Goal: Information Seeking & Learning: Learn about a topic

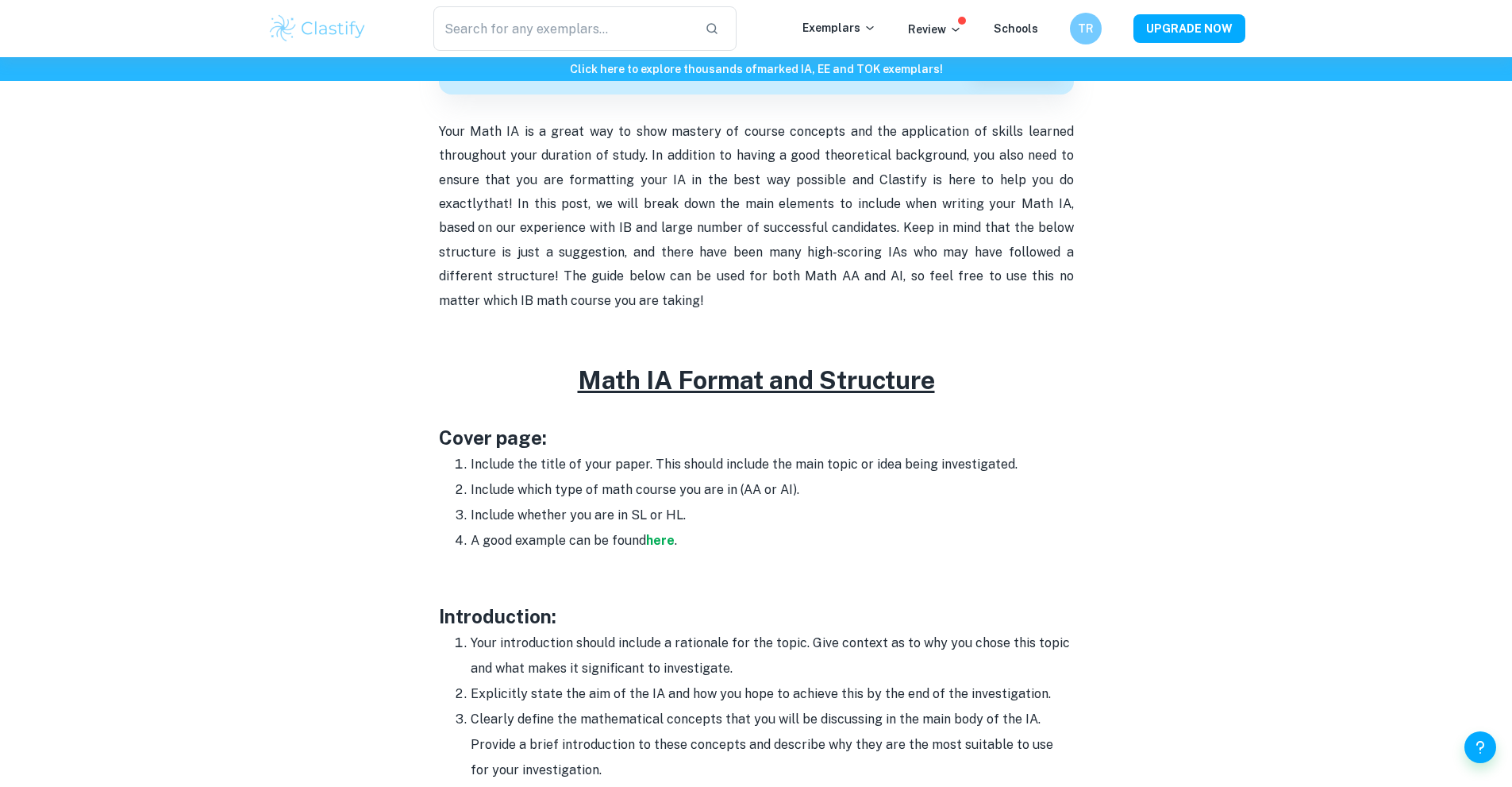
scroll to position [528, 0]
click at [598, 524] on li "Include whether you are in SL or HL." at bounding box center [772, 515] width 603 height 26
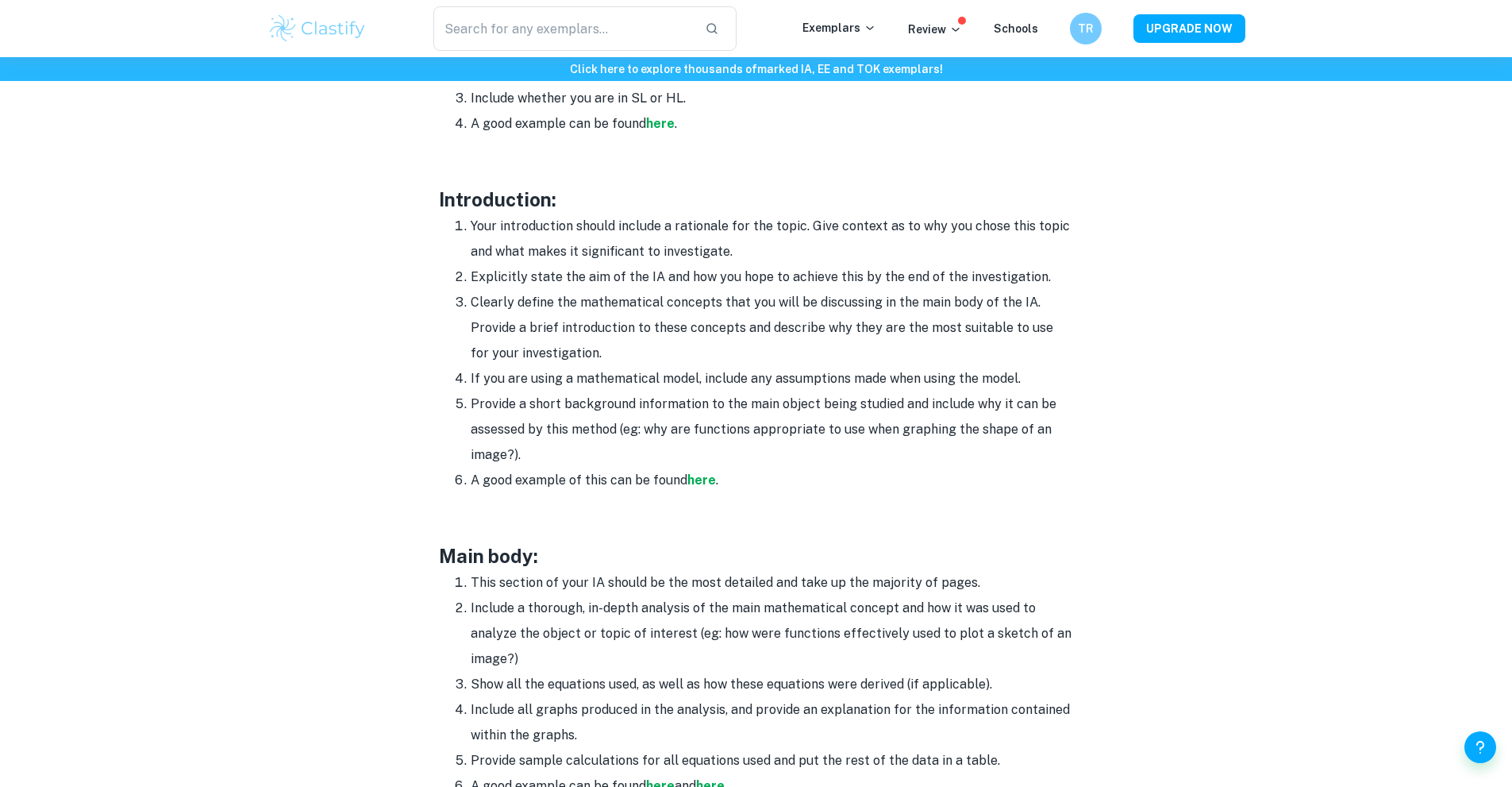
scroll to position [945, 0]
click at [437, 182] on div "Math IA Format and Structure By Roxanne • January 12, 2024 Get feedback on your…" at bounding box center [757, 485] width 978 height 2616
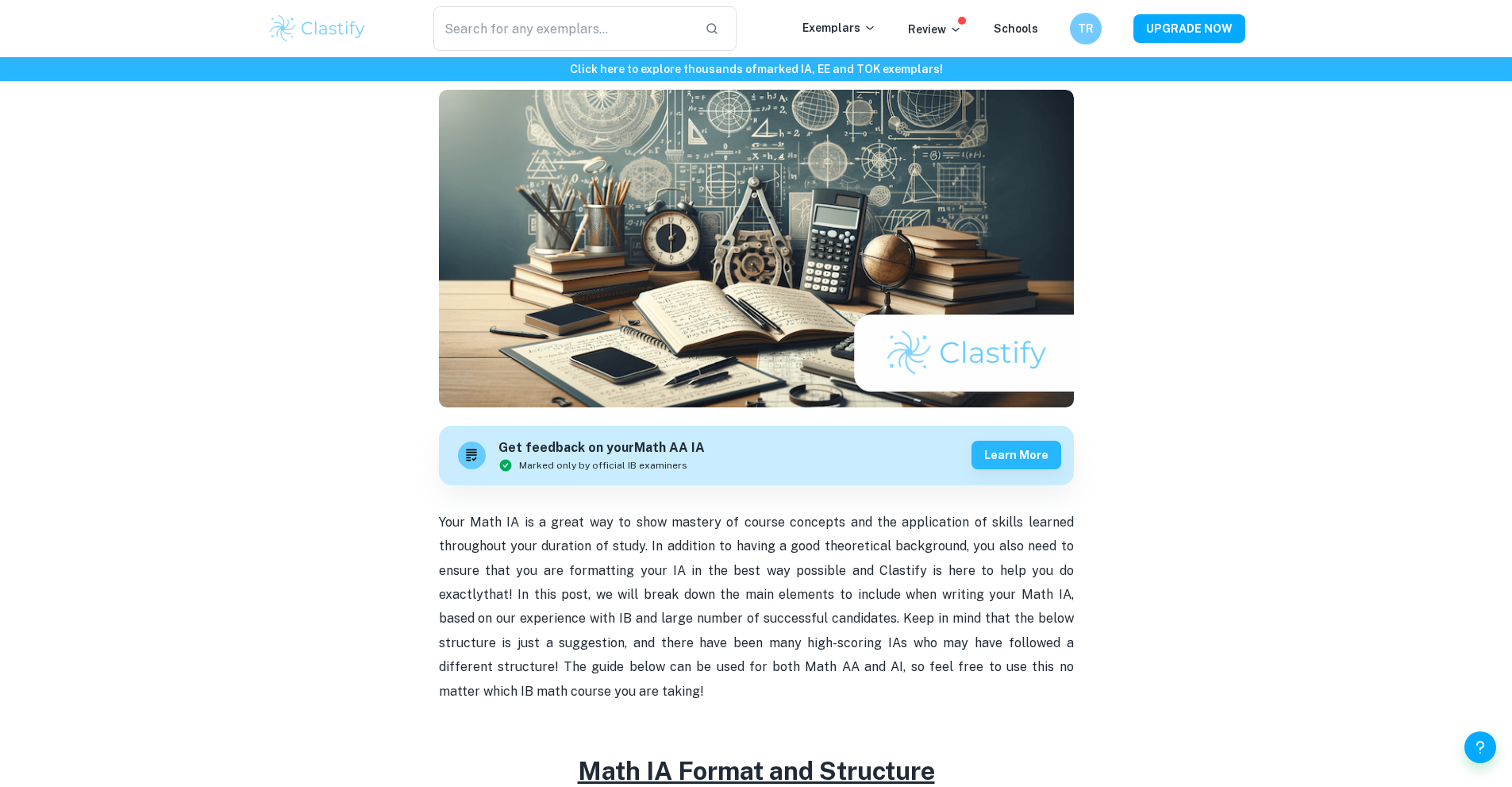
scroll to position [133, 0]
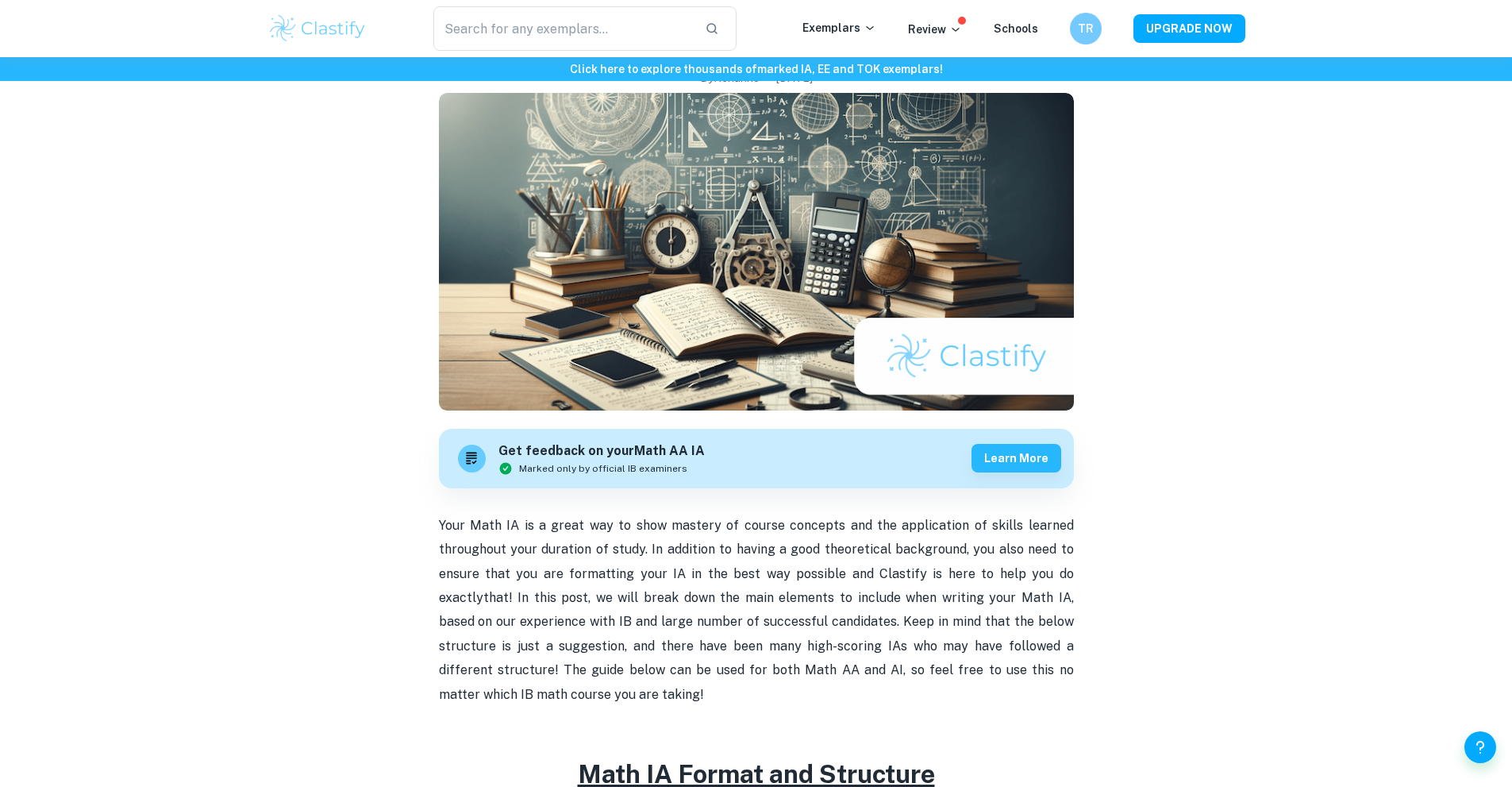
click at [453, 204] on img at bounding box center [756, 252] width 635 height 318
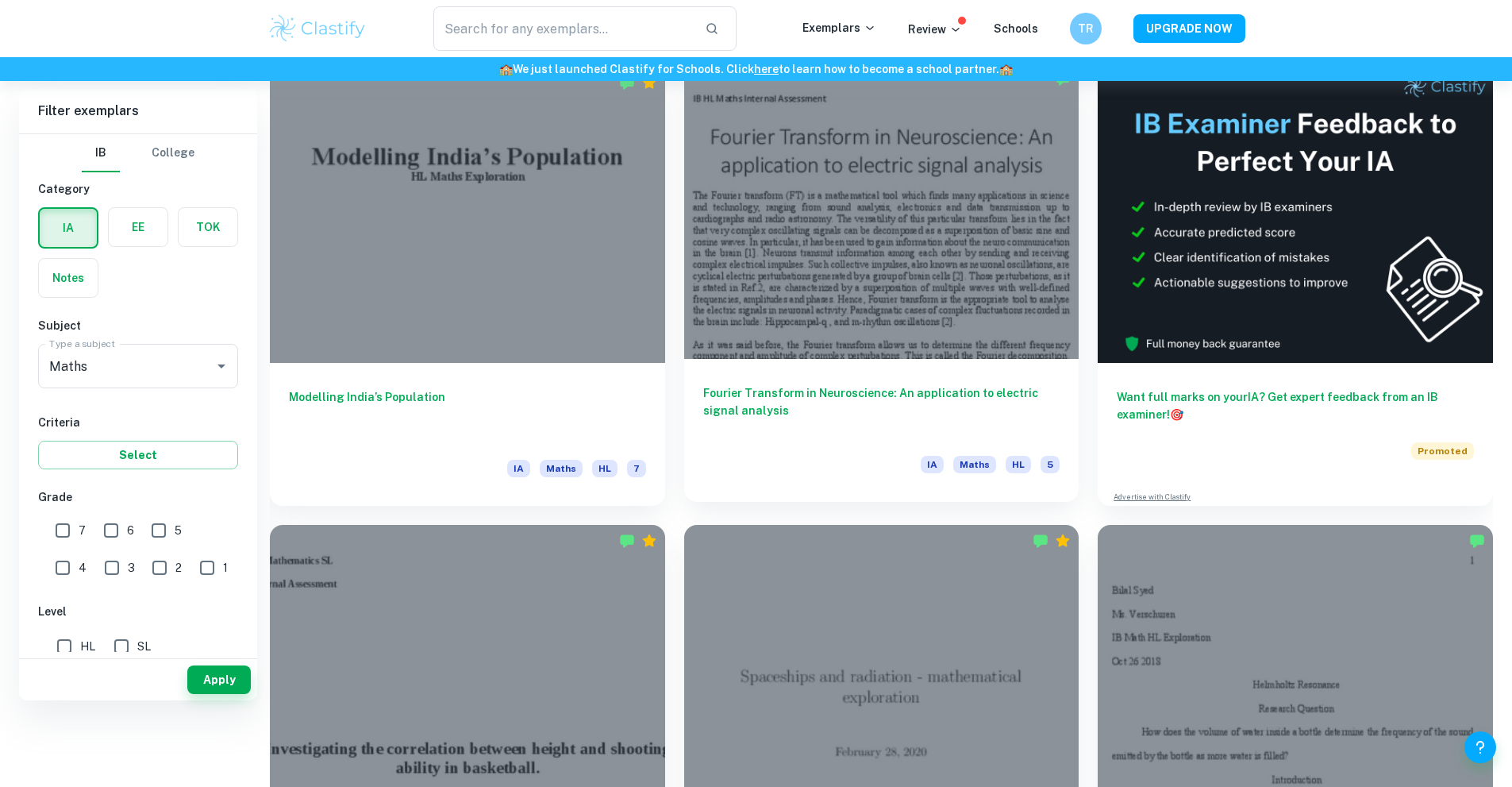
scroll to position [364, 0]
